Goal: Find specific page/section: Find specific page/section

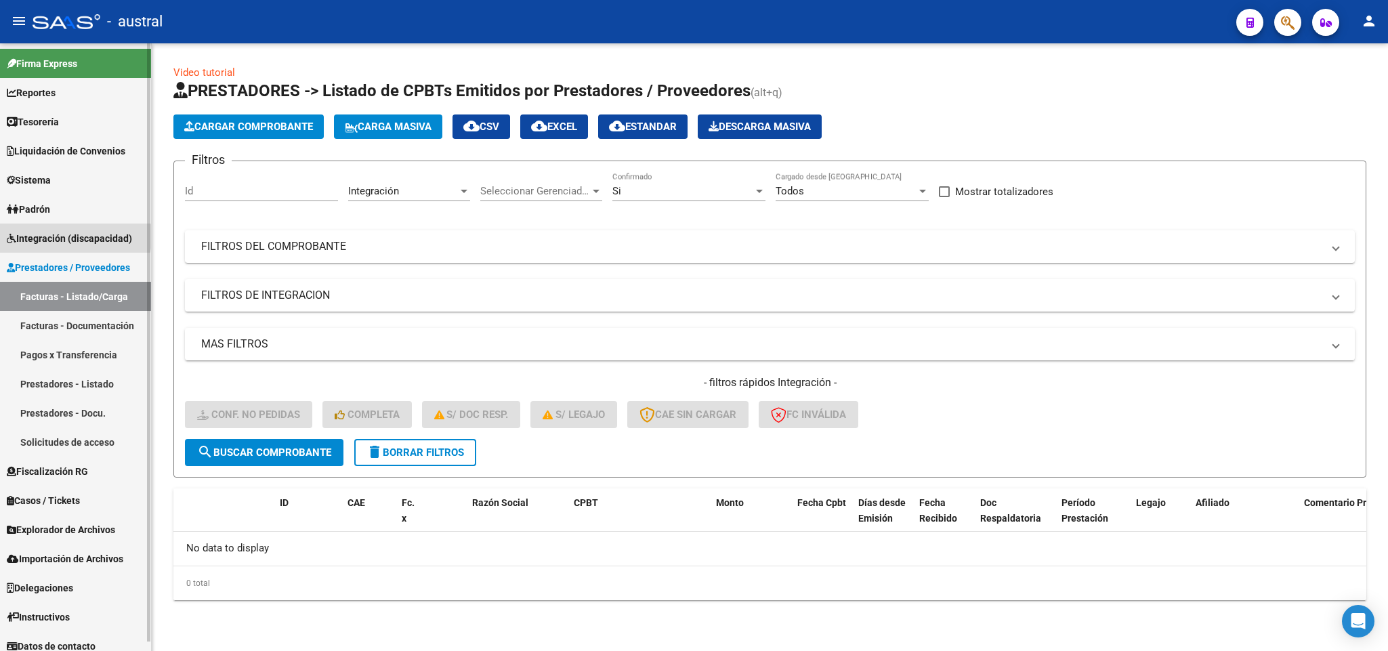
click at [47, 236] on span "Integración (discapacidad)" at bounding box center [69, 238] width 125 height 15
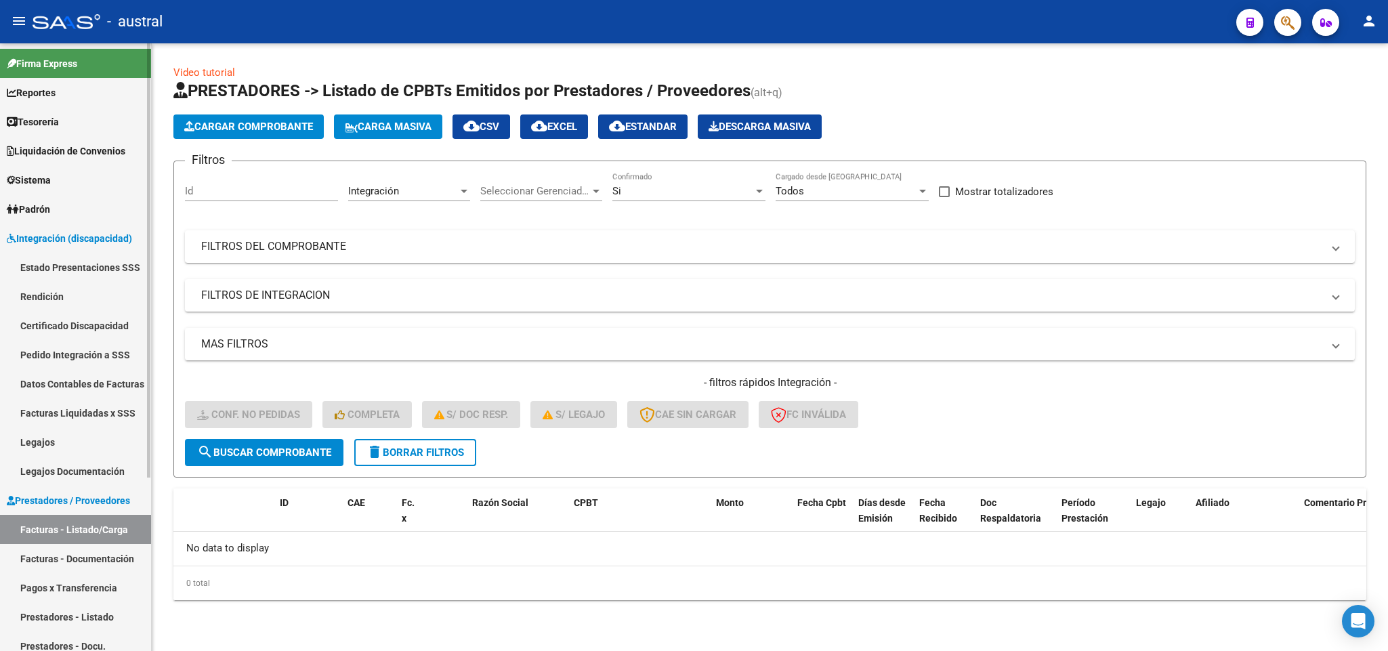
click at [53, 445] on link "Legajos" at bounding box center [75, 441] width 151 height 29
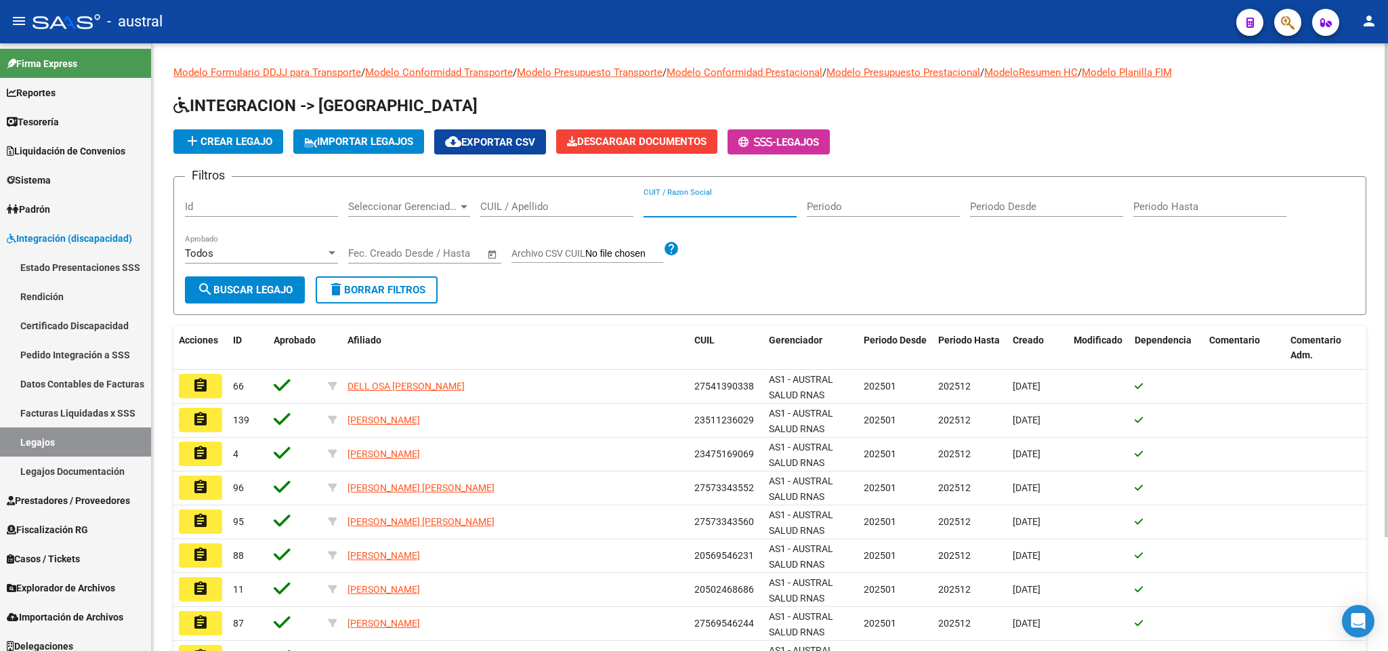
click at [708, 206] on input "CUIT / Razon Social" at bounding box center [719, 206] width 153 height 12
click at [580, 206] on input "CUIL / Apellido" at bounding box center [556, 206] width 153 height 12
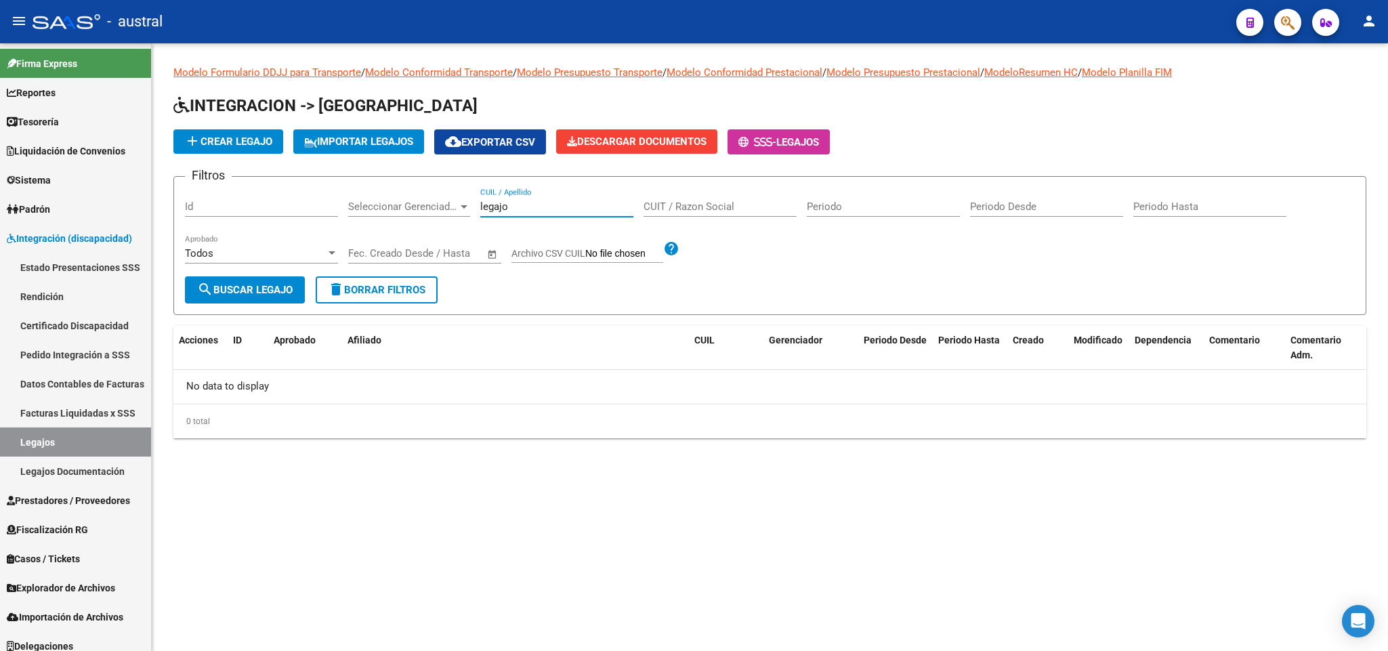
click at [579, 206] on input "legajo" at bounding box center [556, 206] width 153 height 12
type input "[PERSON_NAME]"
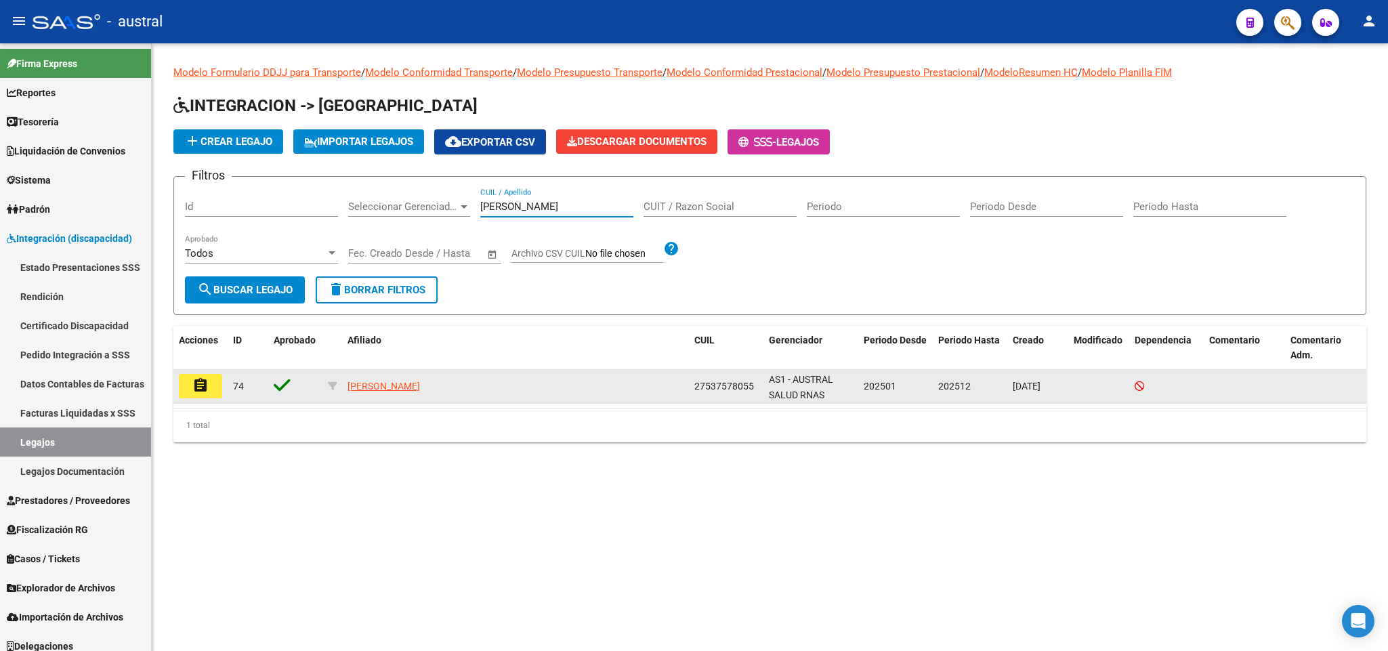
click at [197, 380] on mat-icon "assignment" at bounding box center [200, 385] width 16 height 16
